Goal: Navigation & Orientation: Find specific page/section

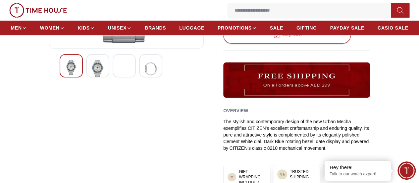
scroll to position [199, 0]
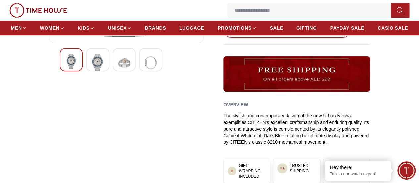
click at [92, 70] on img at bounding box center [98, 63] width 12 height 18
click at [92, 72] on img at bounding box center [98, 63] width 12 height 18
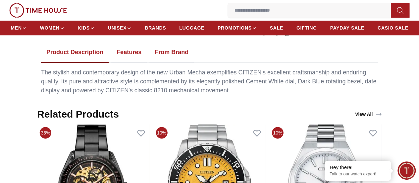
scroll to position [331, 0]
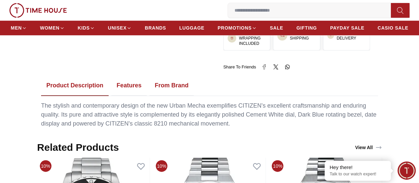
click at [131, 82] on button "Features" at bounding box center [128, 85] width 35 height 21
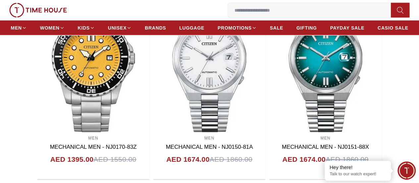
scroll to position [630, 0]
click at [166, 30] on span "BRANDS" at bounding box center [155, 28] width 21 height 7
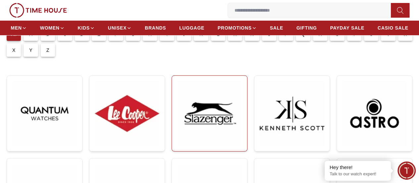
scroll to position [166, 0]
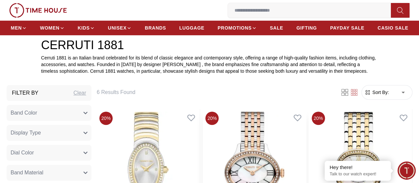
scroll to position [199, 0]
